Goal: Obtain resource: Download file/media

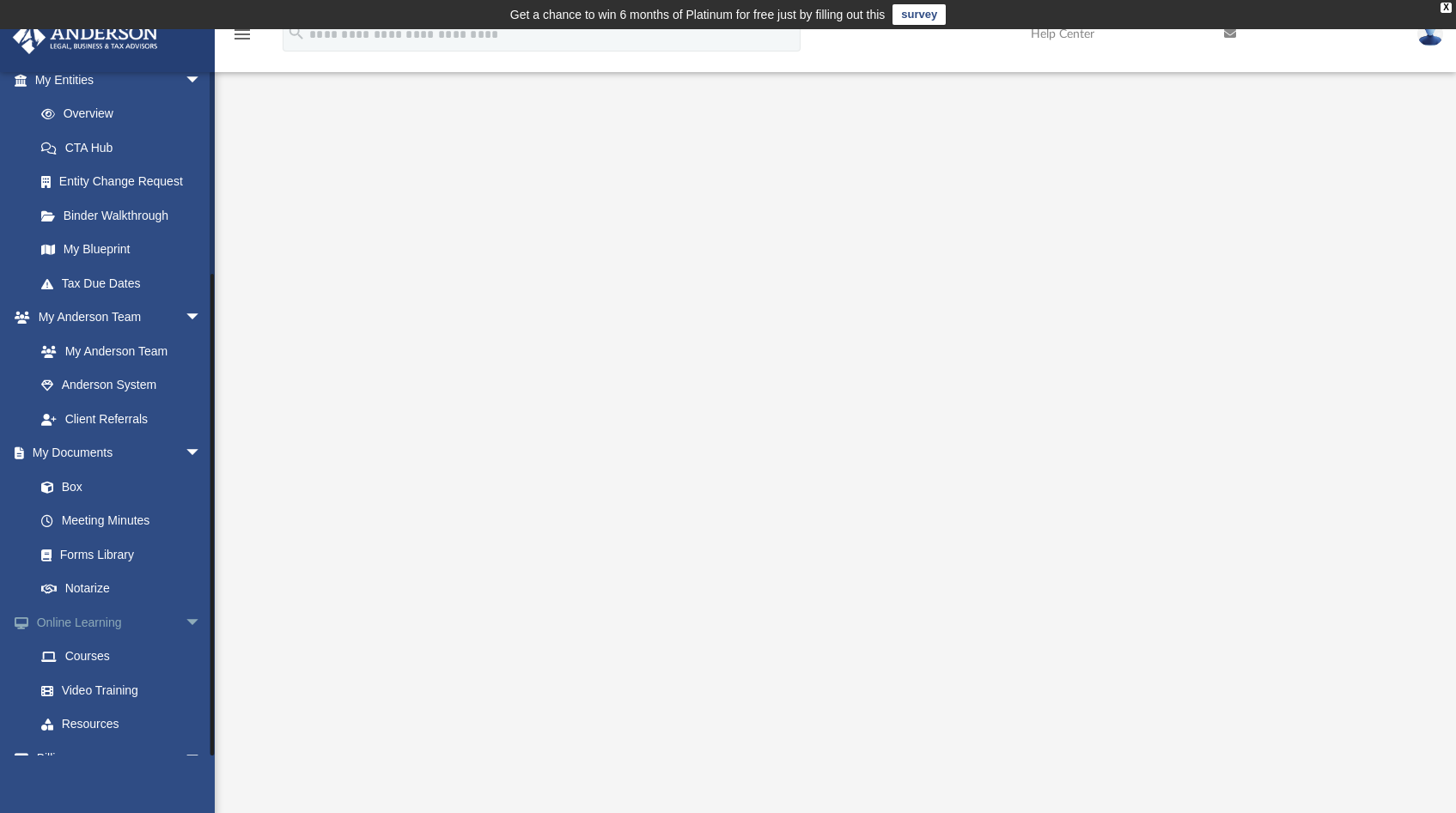
scroll to position [274, 0]
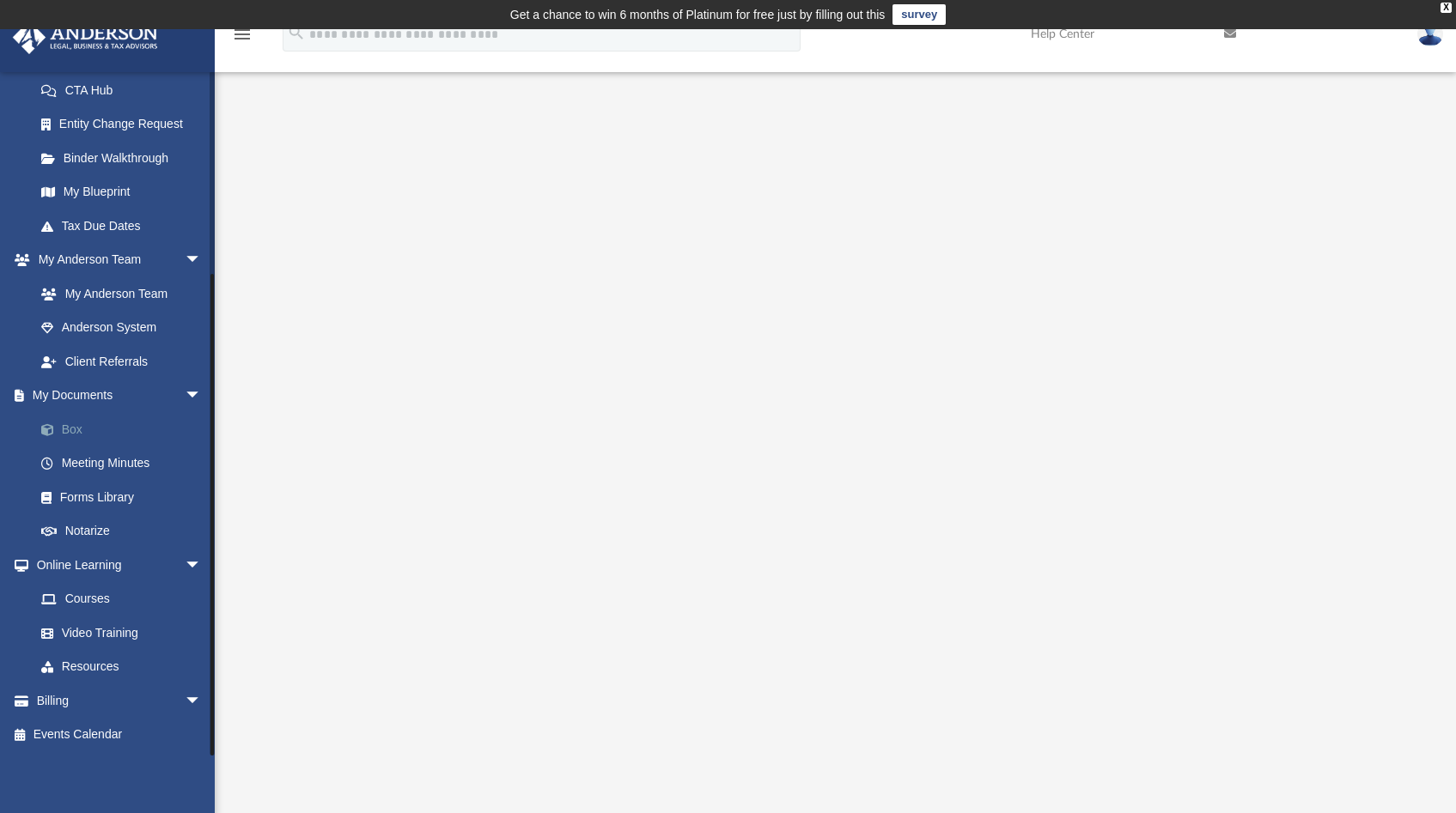
click at [76, 433] on link "Box" at bounding box center [126, 428] width 204 height 34
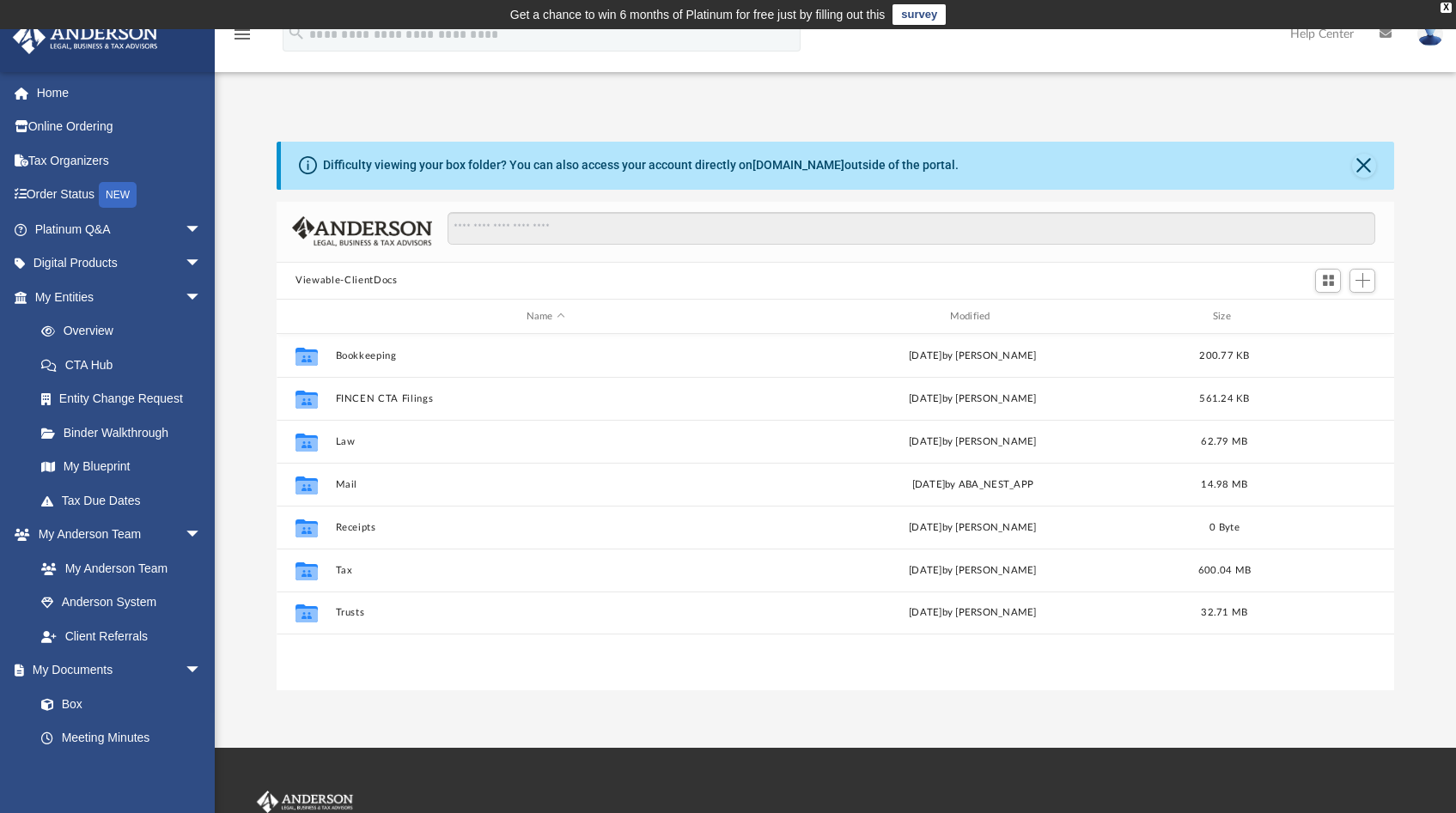
scroll to position [377, 1104]
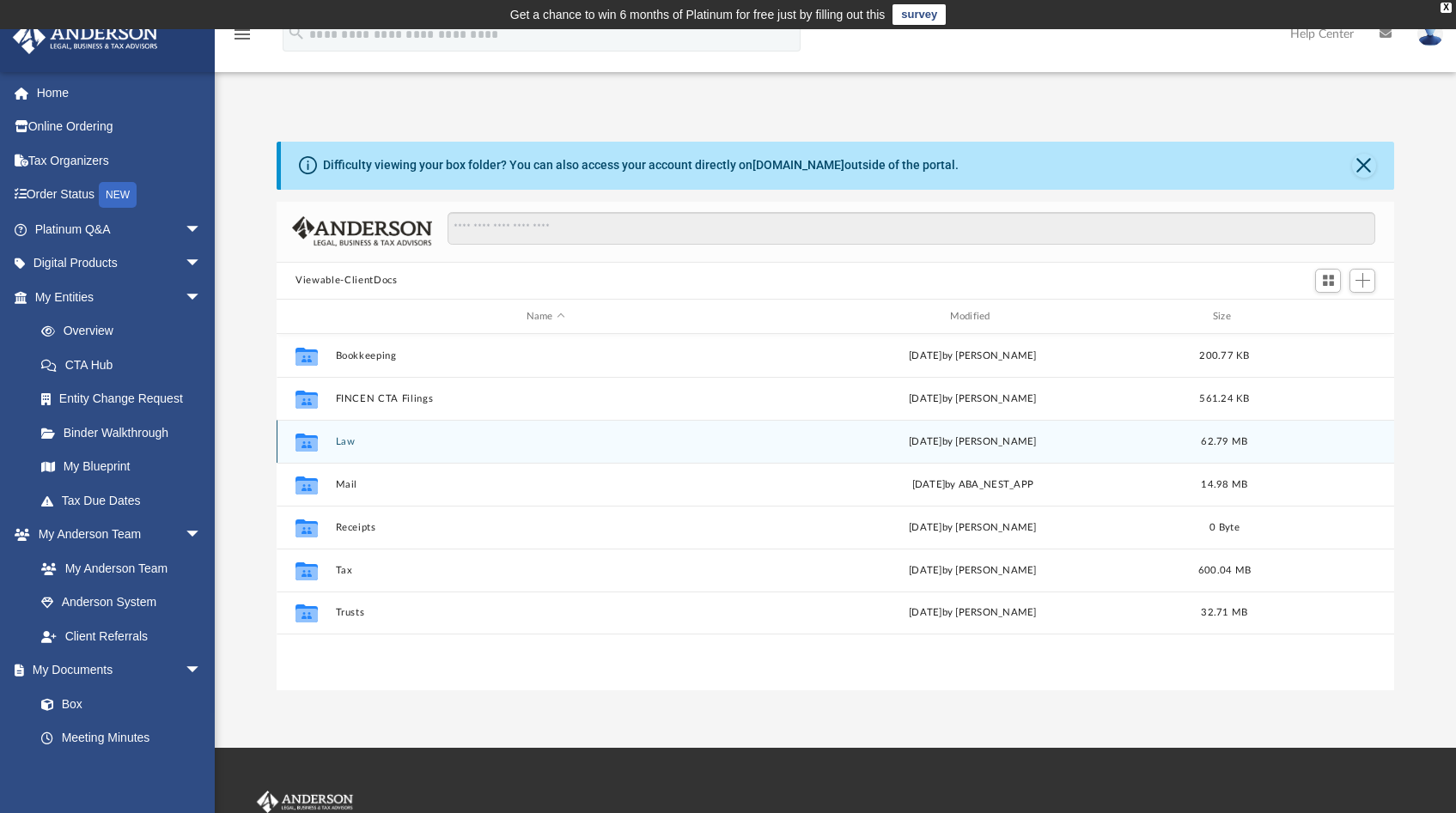
click at [338, 442] on button "Law" at bounding box center [546, 441] width 420 height 11
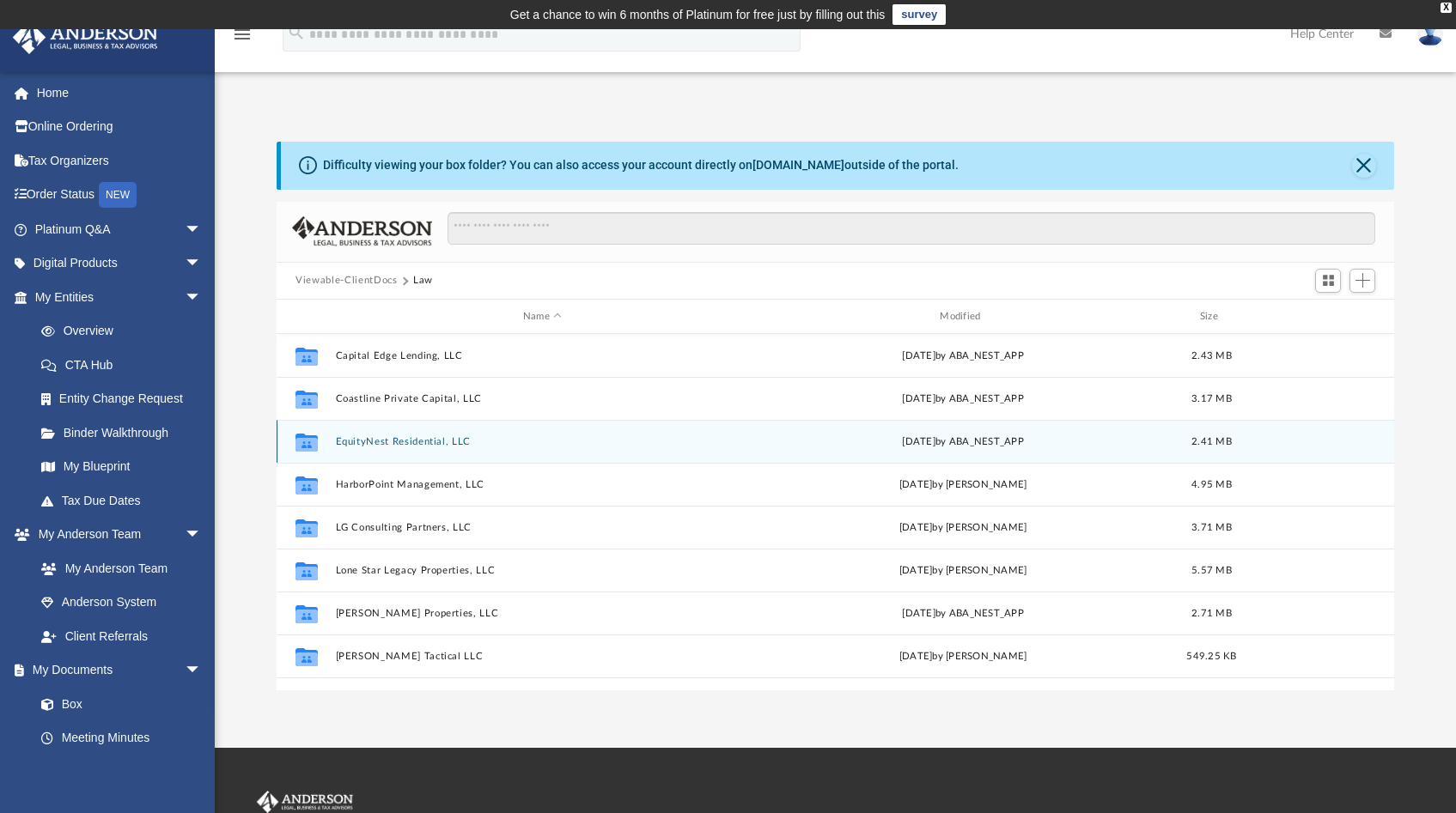
click at [338, 442] on button "EquityNest Residential, LLC" at bounding box center [542, 441] width 413 height 11
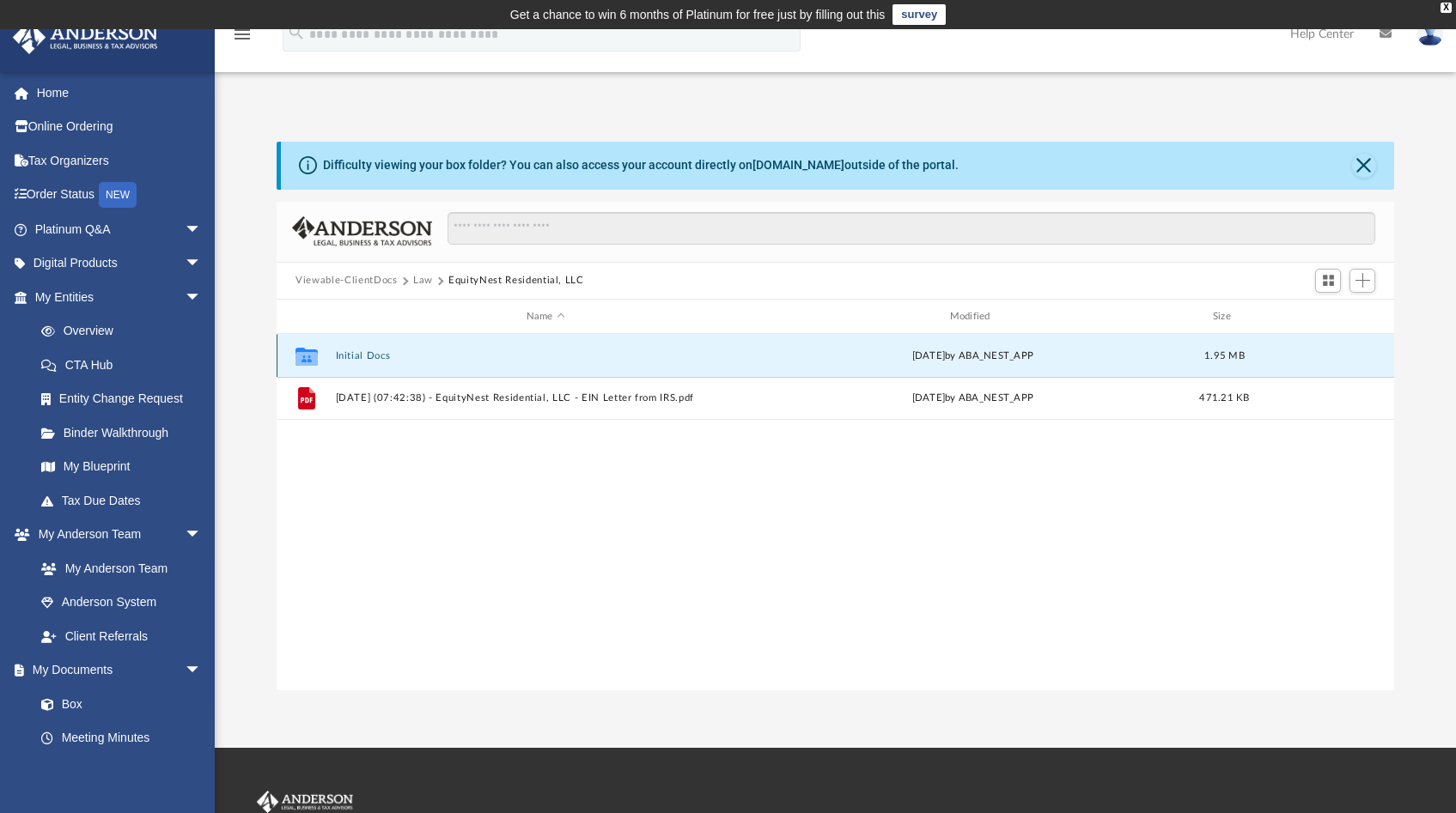
click at [350, 356] on button "Initial Docs" at bounding box center [546, 356] width 420 height 11
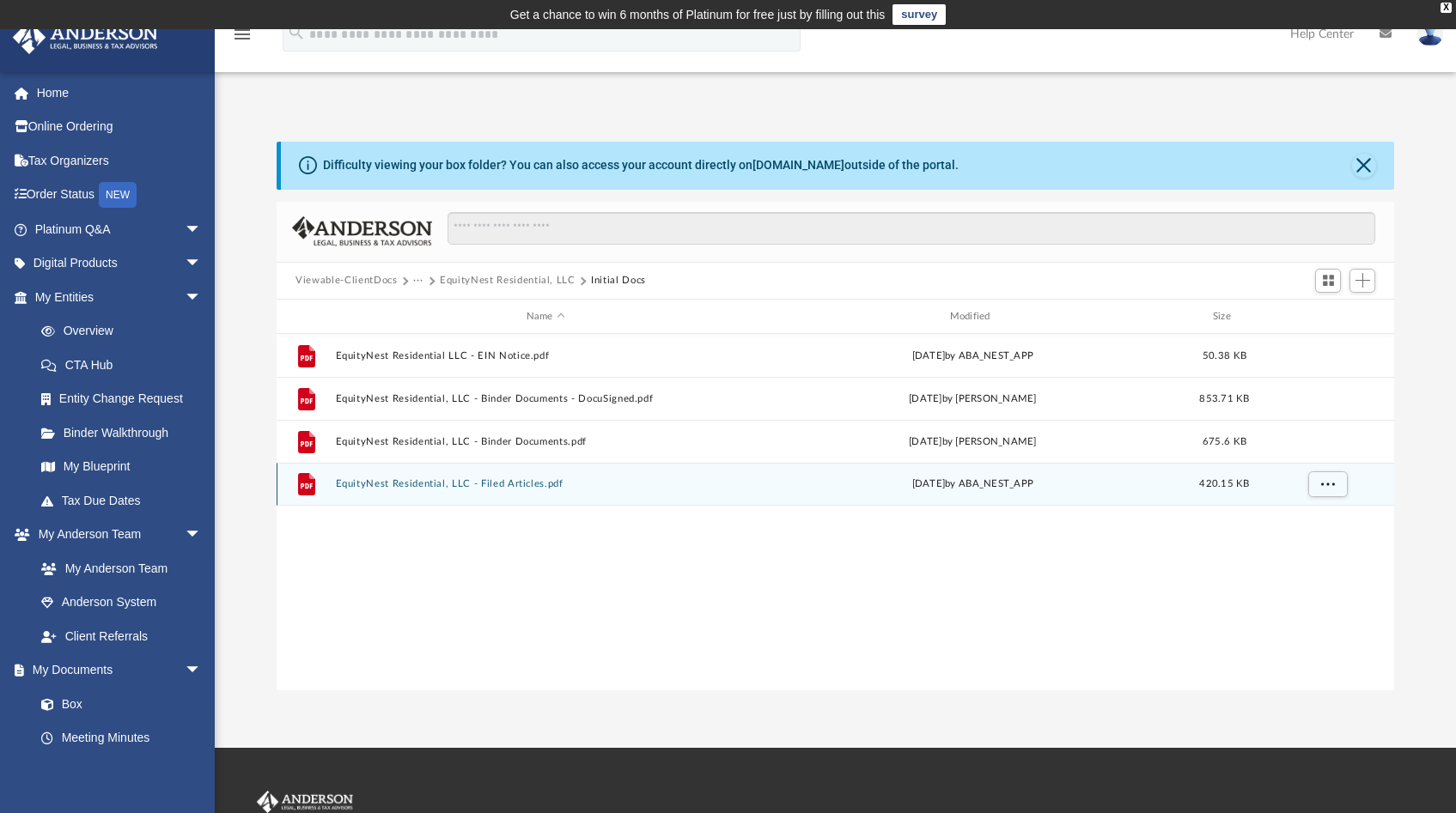
click at [421, 482] on button "EquityNest Residential, LLC - Filed Articles.pdf" at bounding box center [546, 484] width 420 height 11
